Goal: Transaction & Acquisition: Purchase product/service

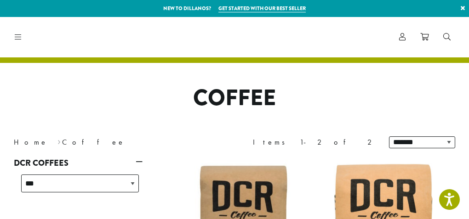
select select "*********"
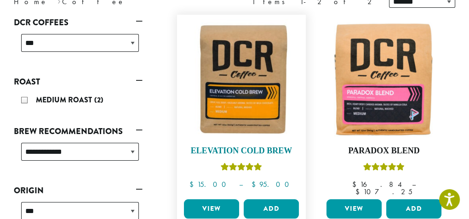
click at [189, 74] on img at bounding box center [242, 79] width 120 height 120
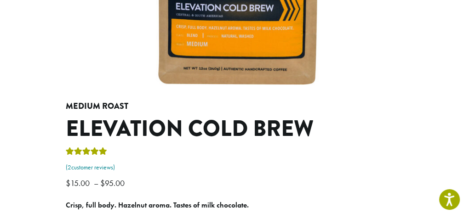
scroll to position [276, 0]
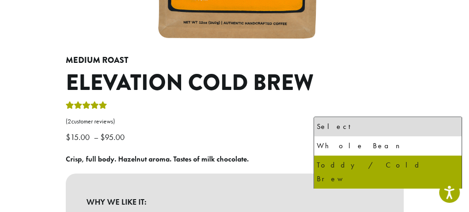
select select "*********"
select select "**********"
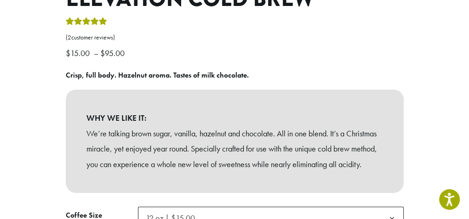
scroll to position [368, 0]
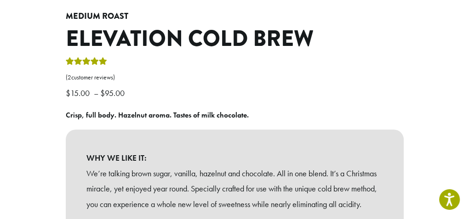
scroll to position [322, 0]
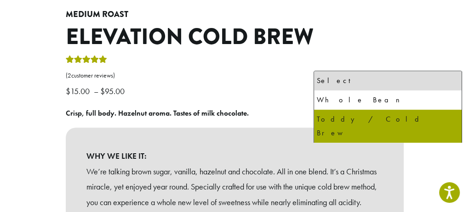
select select "*********"
select select "**********"
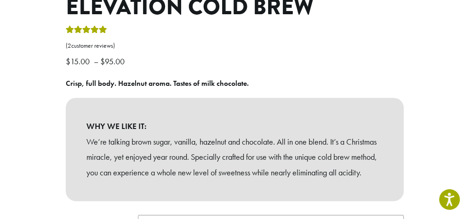
scroll to position [368, 0]
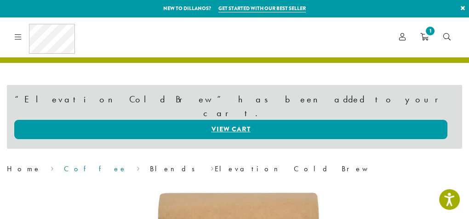
click at [64, 164] on link "Coffee" at bounding box center [95, 169] width 63 height 10
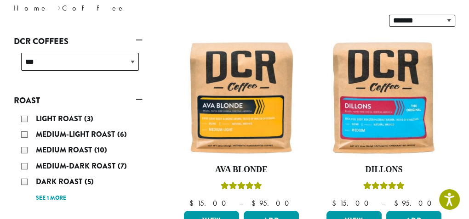
scroll to position [184, 0]
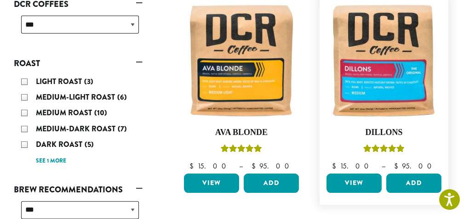
click at [326, 174] on link "View" at bounding box center [353, 183] width 55 height 19
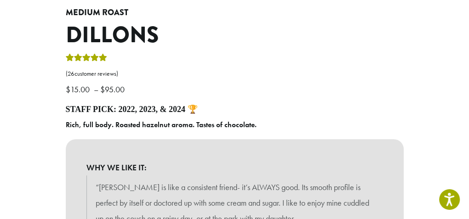
scroll to position [414, 0]
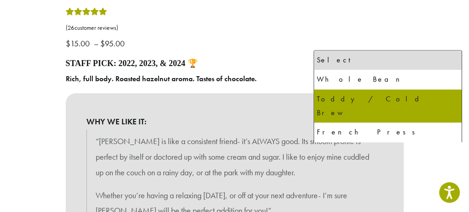
select select "**********"
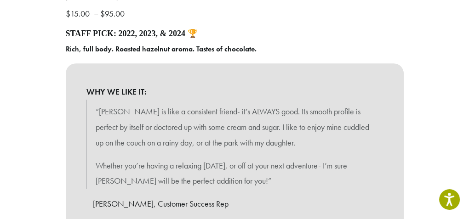
scroll to position [460, 0]
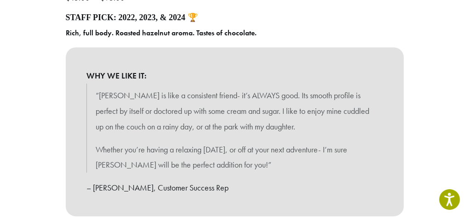
drag, startPoint x: 329, startPoint y: 179, endPoint x: 323, endPoint y: 181, distance: 6.1
type input "*"
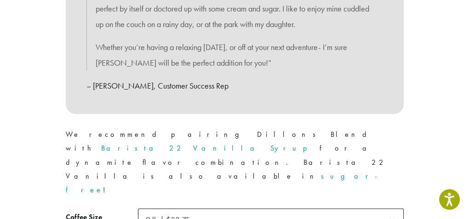
scroll to position [506, 0]
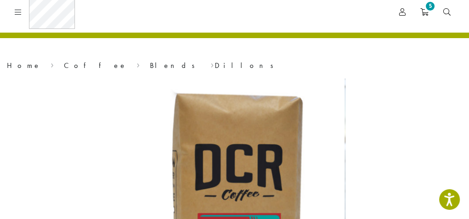
scroll to position [46, 0]
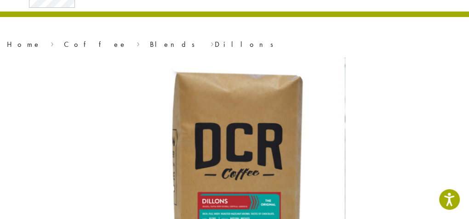
click at [0, 0] on link "Cold Brew" at bounding box center [0, 0] width 0 height 0
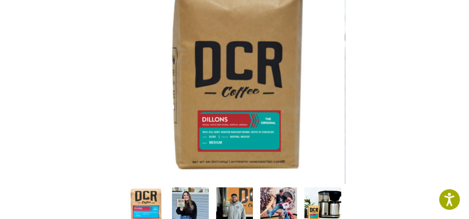
scroll to position [138, 0]
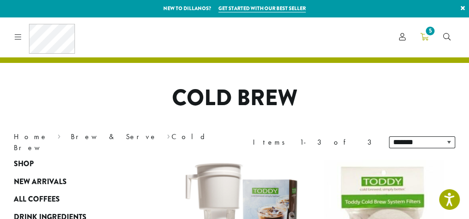
click at [436, 31] on span "5" at bounding box center [430, 31] width 12 height 12
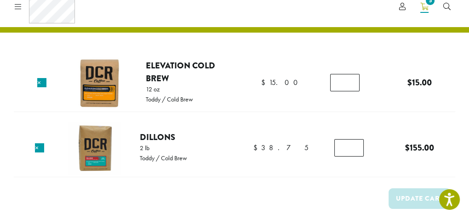
scroll to position [46, 0]
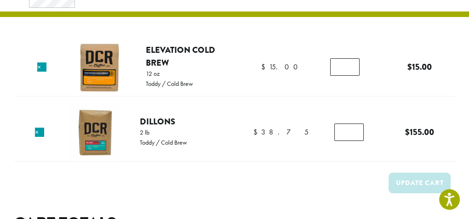
click at [334, 124] on input "*" at bounding box center [348, 132] width 29 height 17
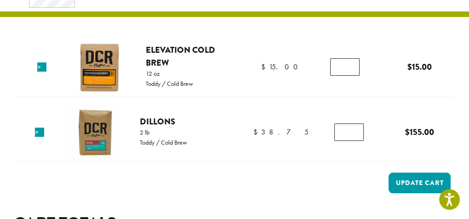
type input "*"
click at [334, 124] on input "*" at bounding box center [348, 132] width 29 height 17
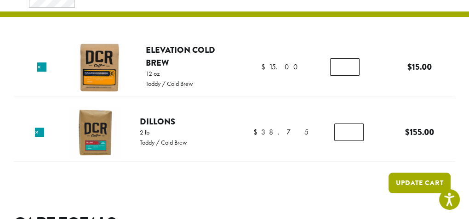
click at [388, 173] on button "Update cart" at bounding box center [419, 183] width 62 height 21
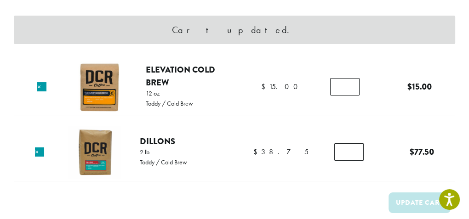
scroll to position [85, 0]
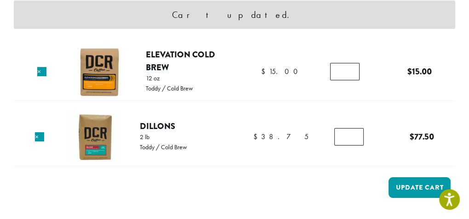
type input "*"
click at [334, 128] on input "*" at bounding box center [348, 136] width 29 height 17
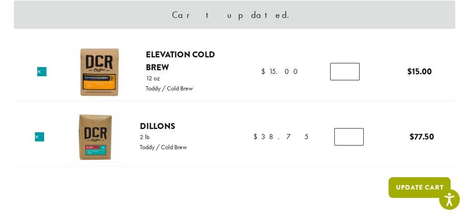
click at [388, 177] on button "Update cart" at bounding box center [419, 187] width 62 height 21
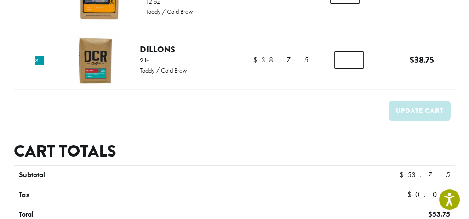
scroll to position [177, 0]
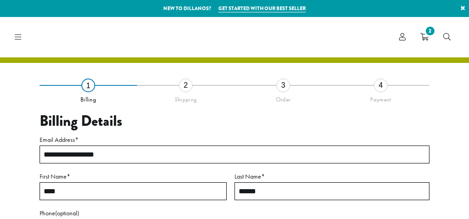
select select "**"
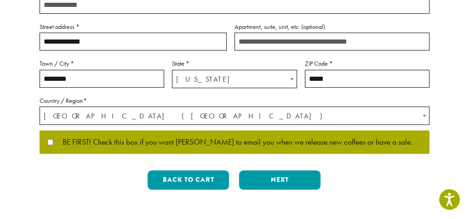
scroll to position [276, 0]
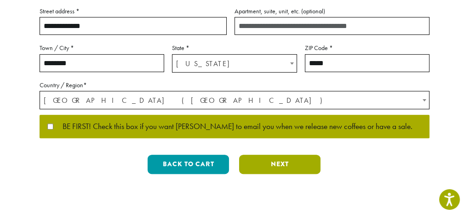
click at [281, 165] on button "Next" at bounding box center [279, 164] width 81 height 19
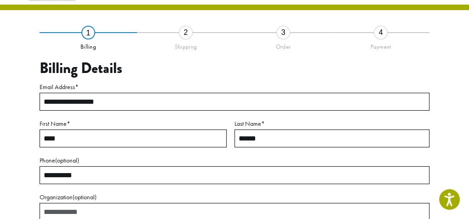
scroll to position [52, 0]
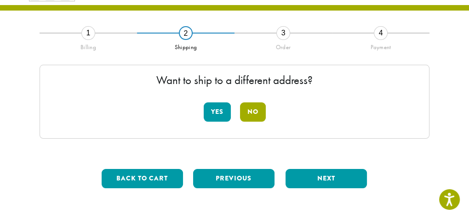
click at [256, 110] on button "No" at bounding box center [253, 112] width 26 height 19
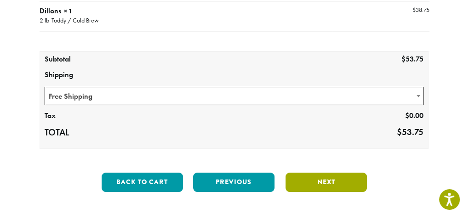
scroll to position [190, 0]
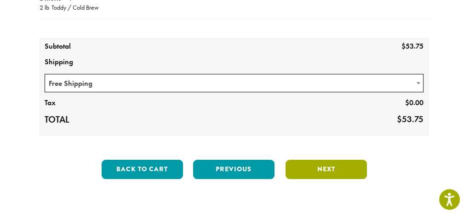
click at [314, 160] on button "Next" at bounding box center [325, 169] width 81 height 19
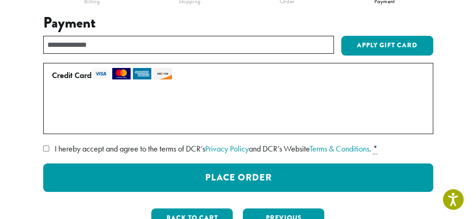
scroll to position [144, 0]
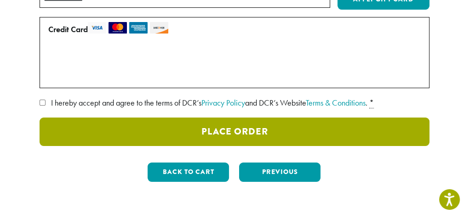
click at [232, 131] on button "Place Order" at bounding box center [235, 132] width 390 height 28
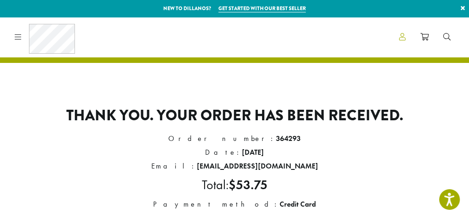
click at [0, 0] on span "Account" at bounding box center [0, 0] width 0 height 0
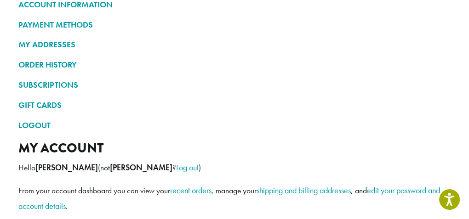
scroll to position [138, 0]
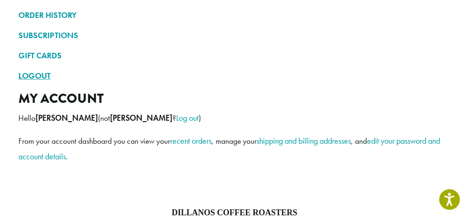
click at [35, 78] on link "LOGOUT" at bounding box center [234, 76] width 432 height 16
